Goal: Find contact information: Find contact information

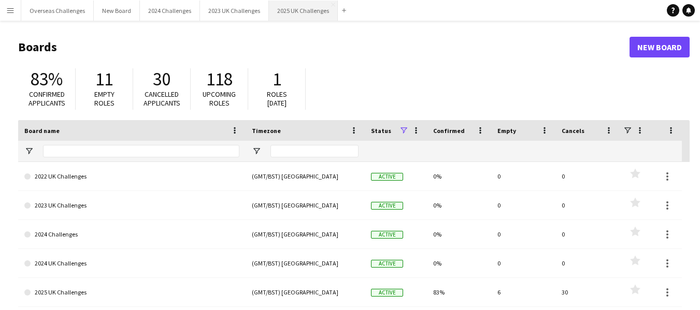
click at [297, 10] on button "2025 UK Challenges Close" at bounding box center [303, 11] width 69 height 20
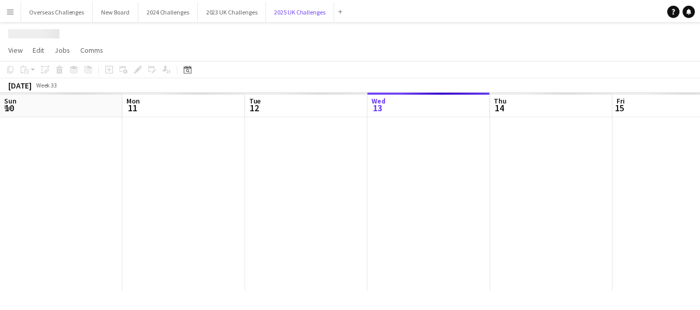
scroll to position [0, 248]
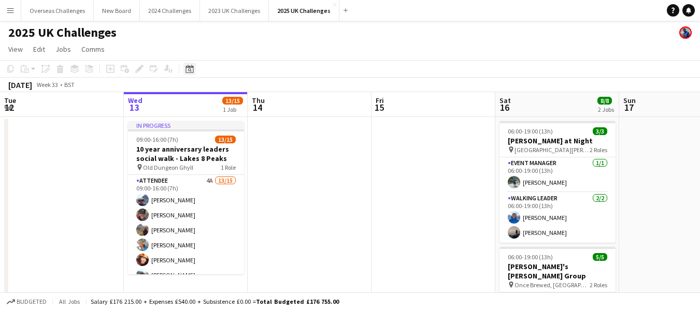
click at [191, 67] on icon at bounding box center [190, 69] width 8 height 8
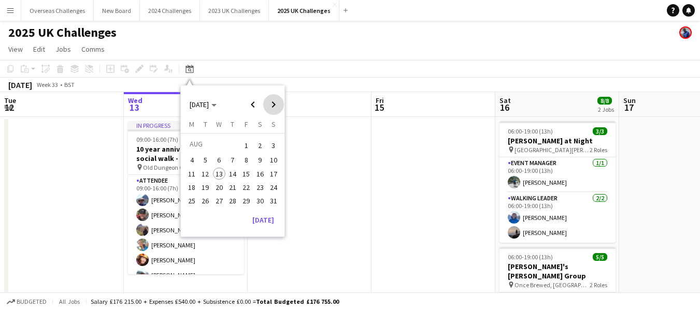
click at [274, 102] on span "Next month" at bounding box center [273, 104] width 21 height 21
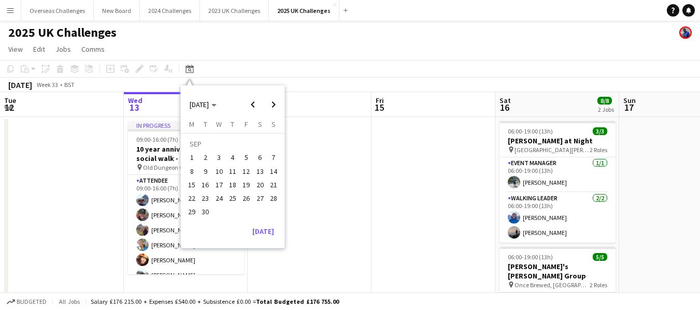
click at [260, 171] on span "13" at bounding box center [260, 171] width 12 height 12
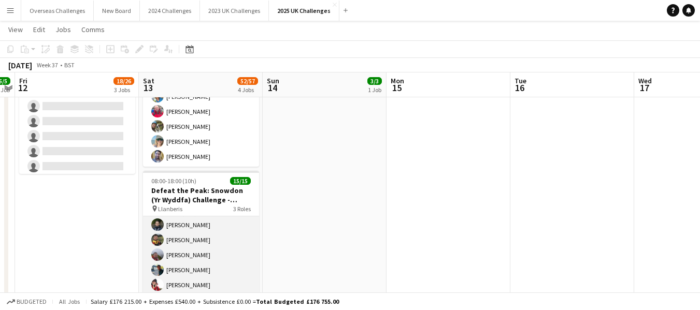
scroll to position [104, 0]
click at [200, 244] on app-card-role "Walking Leader 13/13 08:00-18:00 (10h) [PERSON_NAME] [PERSON_NAME] [PERSON_NAME…" at bounding box center [201, 291] width 116 height 216
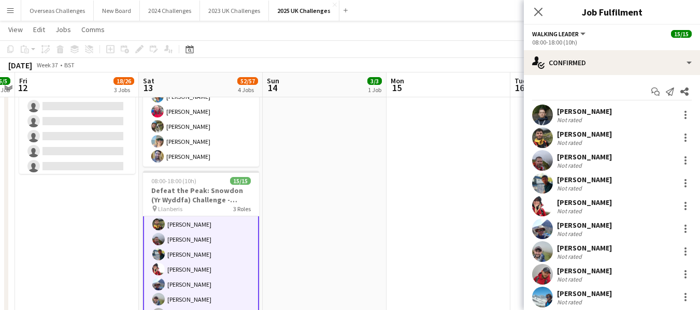
scroll to position [105, 0]
click at [570, 108] on div "[PERSON_NAME]" at bounding box center [584, 111] width 55 height 9
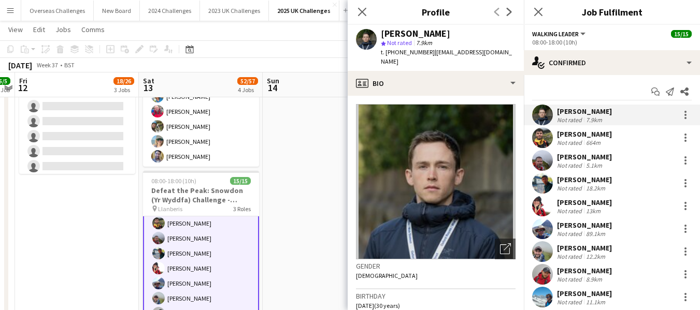
drag, startPoint x: 430, startPoint y: 51, endPoint x: 508, endPoint y: 58, distance: 78.1
click at [508, 58] on div "t. [PHONE_NUMBER] | [EMAIL_ADDRESS][DOMAIN_NAME]" at bounding box center [448, 57] width 135 height 19
copy span "[EMAIL_ADDRESS][DOMAIN_NAME]"
click at [576, 133] on div "[PERSON_NAME]" at bounding box center [584, 134] width 55 height 9
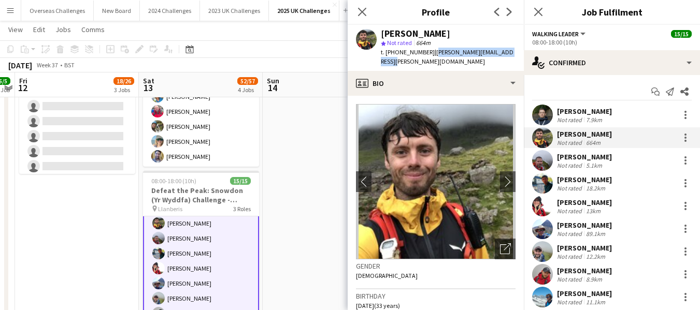
drag, startPoint x: 431, startPoint y: 53, endPoint x: 509, endPoint y: 58, distance: 78.4
click at [509, 58] on div "[PERSON_NAME] star Not rated 664m t. [PHONE_NUMBER] | [PERSON_NAME][EMAIL_ADDRE…" at bounding box center [436, 48] width 176 height 46
copy span "[PERSON_NAME][EMAIL_ADDRESS][PERSON_NAME][DOMAIN_NAME]"
click at [568, 154] on div "[PERSON_NAME]" at bounding box center [584, 156] width 55 height 9
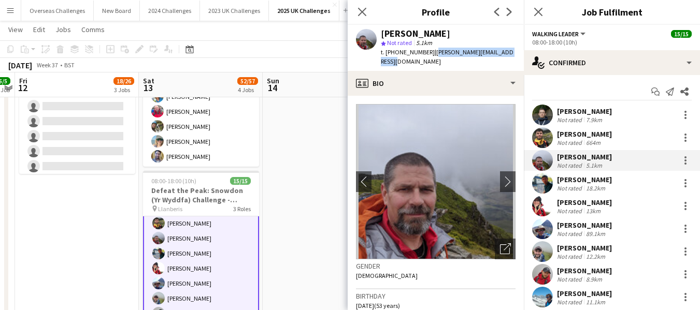
drag, startPoint x: 430, startPoint y: 55, endPoint x: 515, endPoint y: 56, distance: 85.0
click at [515, 56] on div "[PERSON_NAME] star Not rated 5.1km t. [PHONE_NUMBER] | [PERSON_NAME][EMAIL_ADDR…" at bounding box center [436, 48] width 176 height 46
copy span "[PERSON_NAME][EMAIL_ADDRESS][DOMAIN_NAME]"
click at [575, 178] on div "[PERSON_NAME]" at bounding box center [584, 179] width 55 height 9
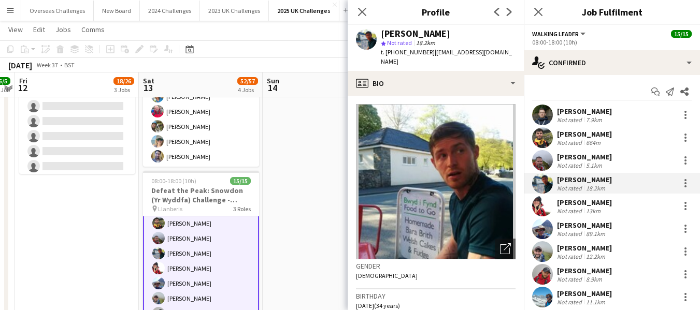
drag, startPoint x: 434, startPoint y: 53, endPoint x: 490, endPoint y: 60, distance: 56.9
click at [490, 60] on div "t. [PHONE_NUMBER] | [EMAIL_ADDRESS][DOMAIN_NAME]" at bounding box center [448, 57] width 135 height 19
copy span "[EMAIL_ADDRESS][DOMAIN_NAME]"
click at [567, 200] on div "[PERSON_NAME]" at bounding box center [584, 202] width 55 height 9
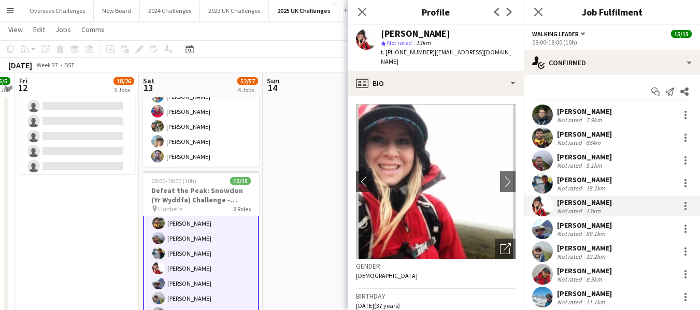
drag, startPoint x: 434, startPoint y: 53, endPoint x: 515, endPoint y: 60, distance: 81.1
click at [515, 60] on div "[PERSON_NAME] star Not rated 13km t. [PHONE_NUMBER] | [EMAIL_ADDRESS][DOMAIN_NA…" at bounding box center [436, 48] width 176 height 46
copy span "[EMAIL_ADDRESS][DOMAIN_NAME]"
click at [573, 223] on div "[PERSON_NAME]" at bounding box center [584, 225] width 55 height 9
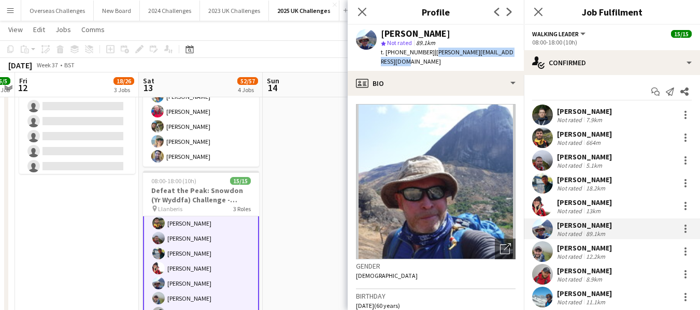
drag, startPoint x: 430, startPoint y: 53, endPoint x: 511, endPoint y: 58, distance: 81.0
click at [511, 58] on div "t. [PHONE_NUMBER] | [PERSON_NAME][EMAIL_ADDRESS][DOMAIN_NAME]" at bounding box center [448, 57] width 135 height 19
copy span "[PERSON_NAME][EMAIL_ADDRESS][DOMAIN_NAME]"
click at [570, 247] on div "[PERSON_NAME]" at bounding box center [584, 248] width 55 height 9
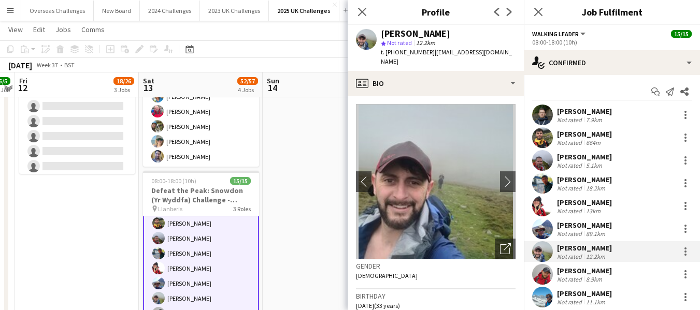
drag, startPoint x: 431, startPoint y: 53, endPoint x: 490, endPoint y: 60, distance: 58.9
click at [490, 60] on div "t. [PHONE_NUMBER] | [EMAIL_ADDRESS][DOMAIN_NAME]" at bounding box center [448, 57] width 135 height 19
copy span "[EMAIL_ADDRESS][DOMAIN_NAME]"
click at [576, 269] on div "[PERSON_NAME]" at bounding box center [584, 270] width 55 height 9
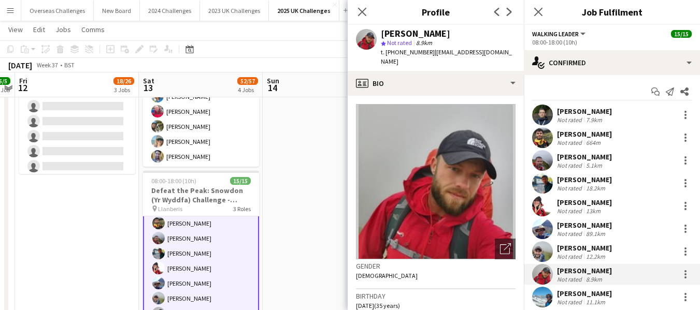
drag, startPoint x: 431, startPoint y: 52, endPoint x: 488, endPoint y: 61, distance: 57.8
click at [488, 61] on div "t. [PHONE_NUMBER] | [EMAIL_ADDRESS][DOMAIN_NAME]" at bounding box center [448, 57] width 135 height 19
copy span "[EMAIL_ADDRESS][DOMAIN_NAME]"
click at [566, 290] on div "[PERSON_NAME]" at bounding box center [584, 293] width 55 height 9
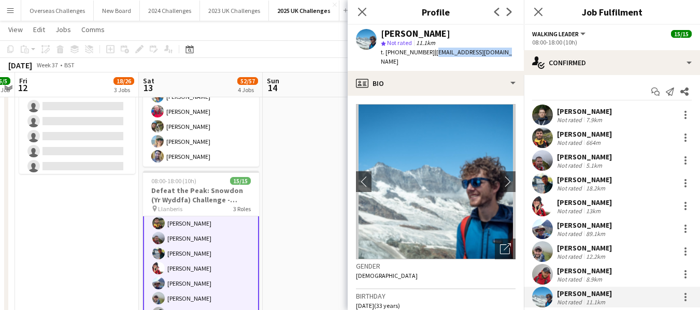
drag, startPoint x: 434, startPoint y: 54, endPoint x: 498, endPoint y: 52, distance: 64.3
click at [498, 52] on span "| [EMAIL_ADDRESS][DOMAIN_NAME]" at bounding box center [446, 56] width 131 height 17
copy span "[EMAIL_ADDRESS][DOMAIN_NAME]"
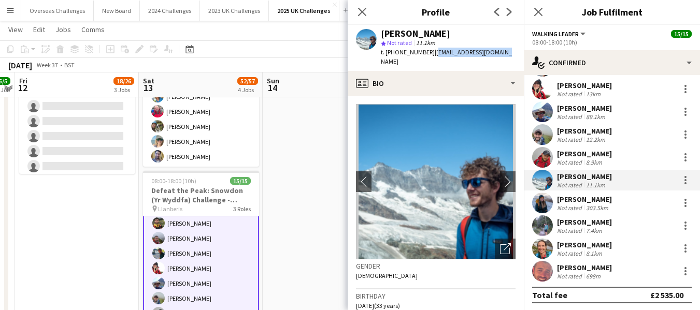
scroll to position [119, 0]
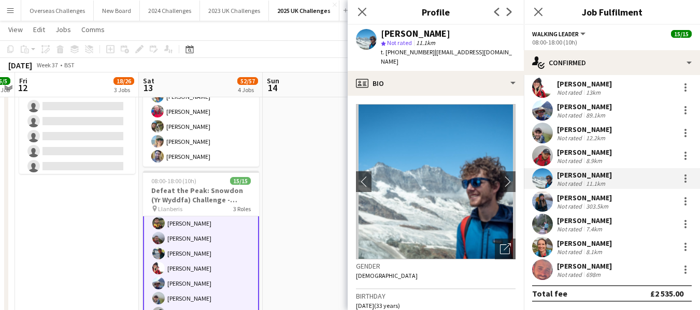
click at [585, 194] on div "[PERSON_NAME]" at bounding box center [584, 197] width 55 height 9
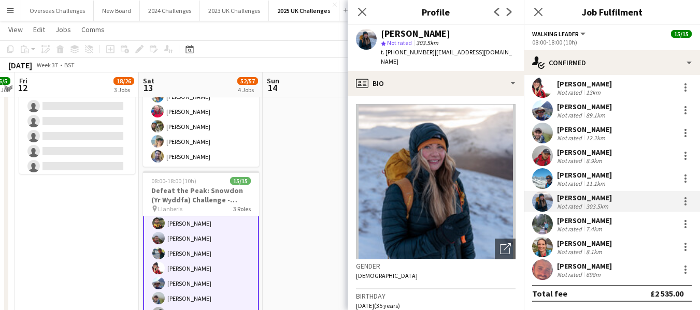
drag, startPoint x: 431, startPoint y: 53, endPoint x: 516, endPoint y: 61, distance: 84.8
click at [516, 61] on div "[PERSON_NAME] star Not rated 303.5km t. [PHONE_NUMBER] | [EMAIL_ADDRESS][DOMAIN…" at bounding box center [436, 48] width 176 height 46
copy span "[EMAIL_ADDRESS][DOMAIN_NAME]"
click at [589, 218] on div "[PERSON_NAME]" at bounding box center [584, 220] width 55 height 9
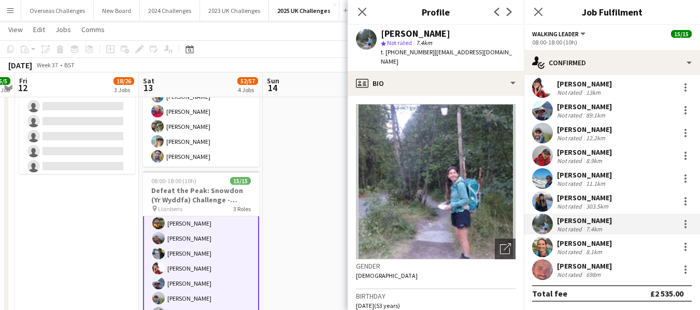
drag, startPoint x: 430, startPoint y: 52, endPoint x: 510, endPoint y: 53, distance: 80.8
click at [510, 53] on div "[PERSON_NAME] star Not rated 7.4km t. [PHONE_NUMBER] | [EMAIL_ADDRESS][DOMAIN_N…" at bounding box center [436, 48] width 176 height 46
click at [579, 240] on div "[PERSON_NAME]" at bounding box center [584, 243] width 55 height 9
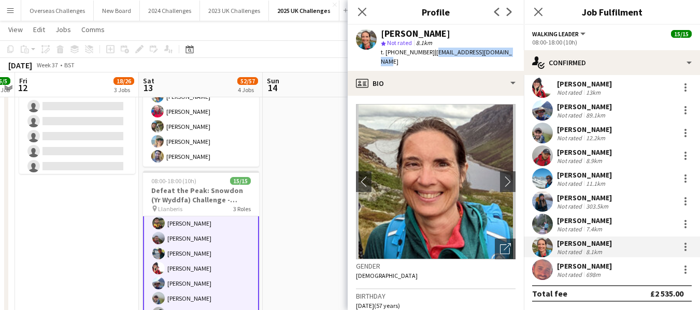
drag, startPoint x: 432, startPoint y: 54, endPoint x: 504, endPoint y: 54, distance: 71.5
click at [504, 54] on div "[PERSON_NAME] star Not rated 8.1km t. [PHONE_NUMBER] | [EMAIL_ADDRESS][DOMAIN_N…" at bounding box center [436, 48] width 176 height 46
click at [604, 265] on div "[PERSON_NAME]" at bounding box center [584, 266] width 55 height 9
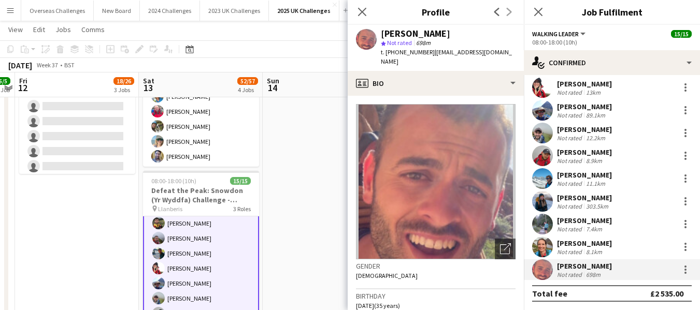
drag, startPoint x: 435, startPoint y: 53, endPoint x: 511, endPoint y: 59, distance: 76.4
click at [511, 59] on div "t. [PHONE_NUMBER] | [EMAIL_ADDRESS][DOMAIN_NAME]" at bounding box center [448, 57] width 135 height 19
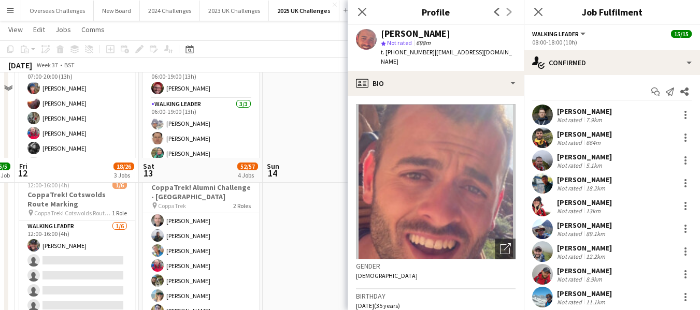
scroll to position [259, 0]
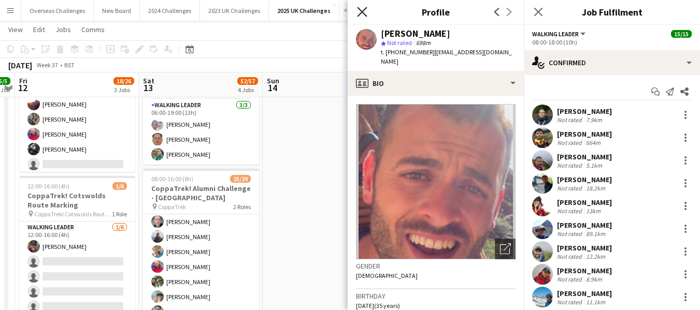
click at [364, 12] on icon "Close pop-in" at bounding box center [362, 12] width 10 height 10
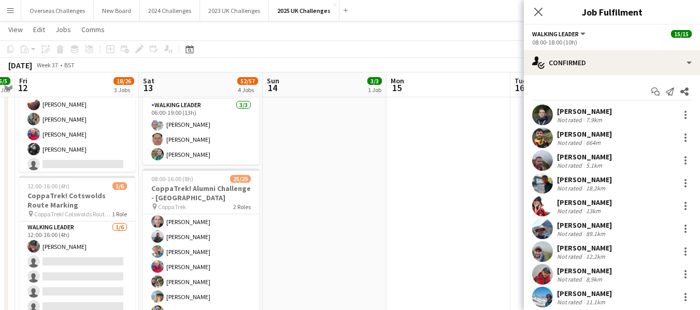
click at [582, 30] on button "Walking Leader" at bounding box center [559, 34] width 55 height 8
click at [563, 51] on li "All roles" at bounding box center [567, 51] width 52 height 9
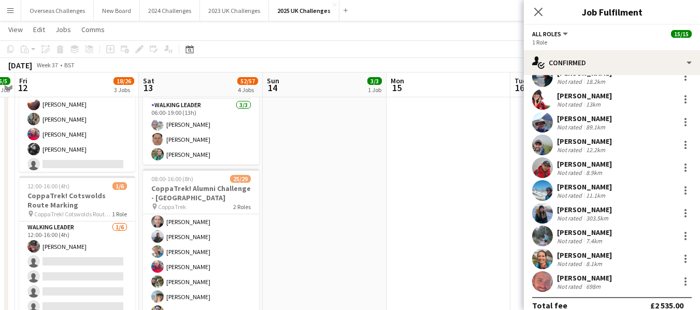
scroll to position [119, 0]
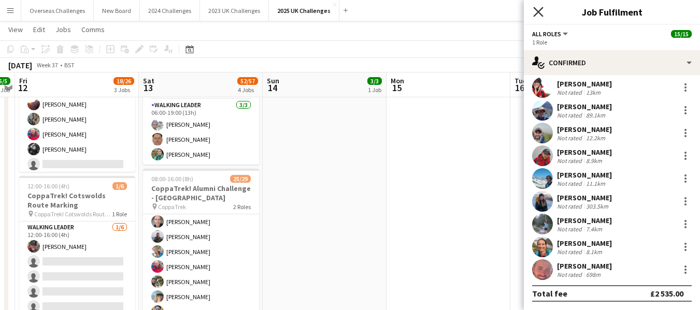
click at [538, 7] on icon "Close pop-in" at bounding box center [538, 12] width 10 height 10
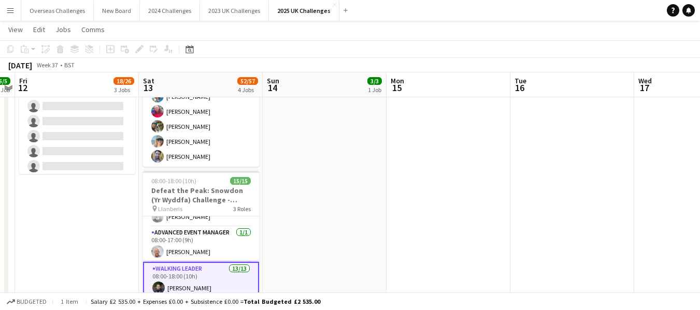
scroll to position [0, 0]
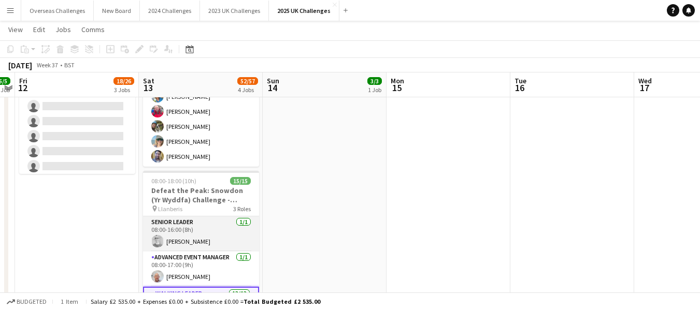
click at [193, 238] on app-card-role "Senior Leader [DATE] 08:00-16:00 (8h) [PERSON_NAME]" at bounding box center [201, 234] width 116 height 35
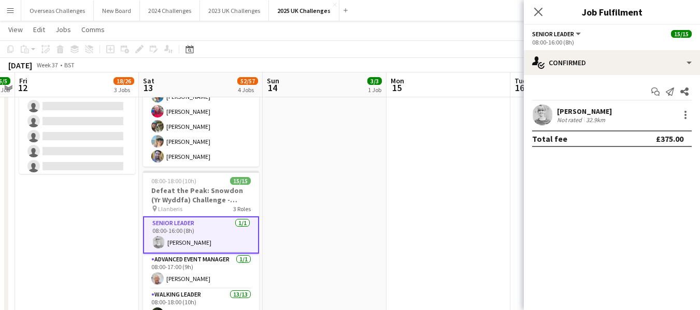
click at [579, 110] on div "[PERSON_NAME]" at bounding box center [584, 111] width 55 height 9
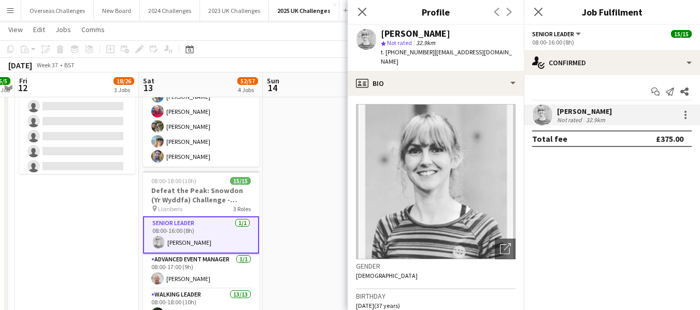
drag, startPoint x: 429, startPoint y: 52, endPoint x: 512, endPoint y: 55, distance: 83.0
click at [512, 55] on span "| [EMAIL_ADDRESS][DOMAIN_NAME]" at bounding box center [446, 56] width 131 height 17
